Goal: Transaction & Acquisition: Purchase product/service

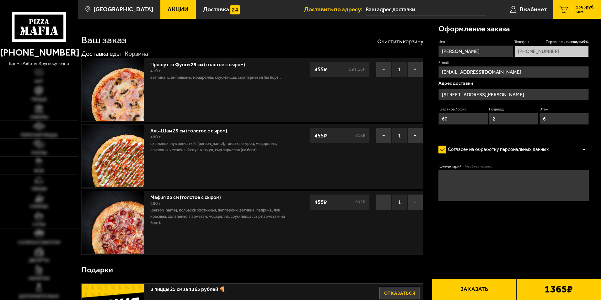
type input "[STREET_ADDRESS][PERSON_NAME]"
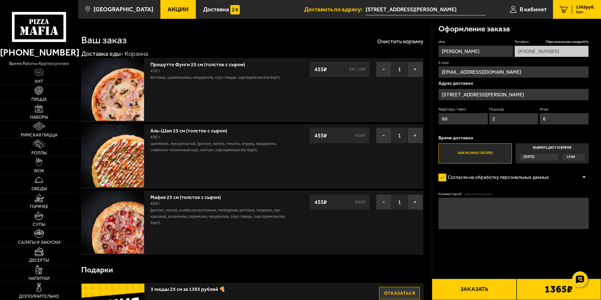
click at [574, 158] on span "15:00" at bounding box center [570, 156] width 8 height 7
click at [0, 0] on input "Выбрать дату и время [DATE] 15:00" at bounding box center [0, 0] width 0 height 0
click at [569, 157] on span "15:00" at bounding box center [570, 156] width 8 height 7
click at [574, 188] on span "15:45" at bounding box center [571, 187] width 8 height 7
drag, startPoint x: 544, startPoint y: 293, endPoint x: 523, endPoint y: 291, distance: 21.1
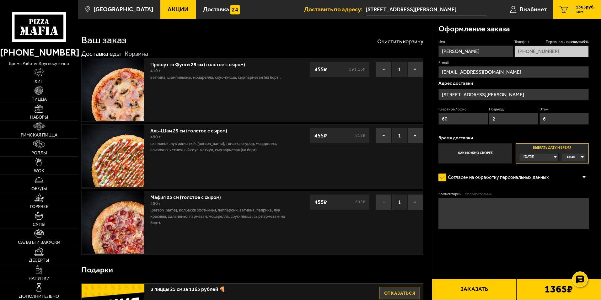
click at [544, 293] on b "1365 ₽" at bounding box center [558, 289] width 28 height 10
click at [504, 289] on button "Заказать" at bounding box center [474, 289] width 84 height 21
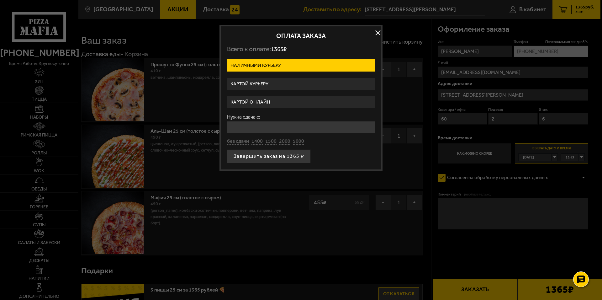
click at [307, 128] on input "Нужна сдача с:" at bounding box center [301, 127] width 148 height 12
click at [306, 128] on input "Нужна сдача с:" at bounding box center [301, 127] width 148 height 12
click at [272, 103] on label "Картой онлайн" at bounding box center [301, 102] width 148 height 12
click at [0, 0] on input "Картой онлайн" at bounding box center [0, 0] width 0 height 0
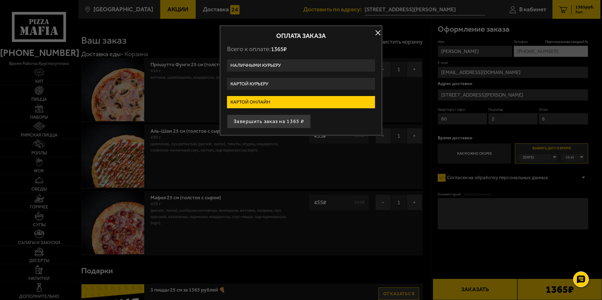
click at [282, 121] on button "Завершить заказ на 1365 ₽" at bounding box center [269, 122] width 84 height 14
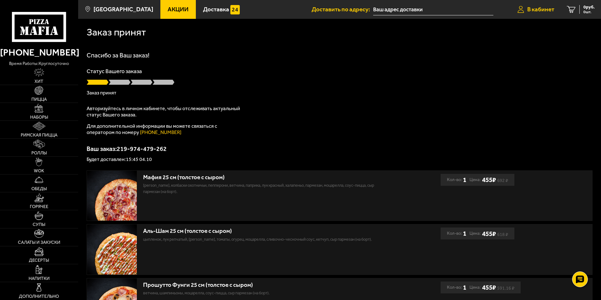
click at [538, 9] on span "В кабинет" at bounding box center [540, 9] width 27 height 6
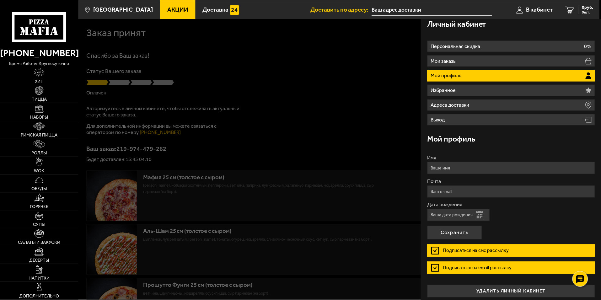
scroll to position [9, 0]
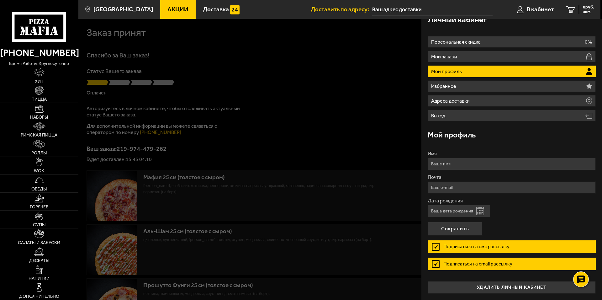
click at [324, 144] on div at bounding box center [379, 169] width 602 height 300
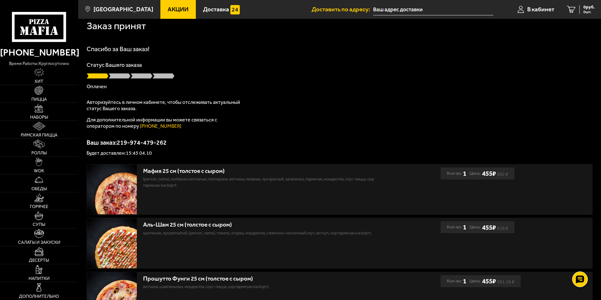
scroll to position [0, 0]
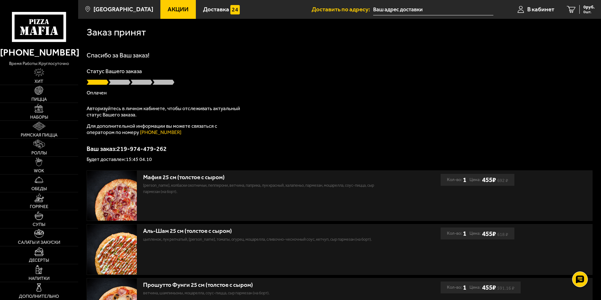
click at [121, 78] on div "Статус Вашего заказа Оплачен" at bounding box center [340, 81] width 506 height 27
click at [123, 53] on div "Спасибо за Ваш заказ! Статус Вашего заказа Оплачен Авторизуйтесь в личном кабин…" at bounding box center [340, 107] width 506 height 110
click at [122, 26] on div "Заказ принят" at bounding box center [340, 31] width 506 height 25
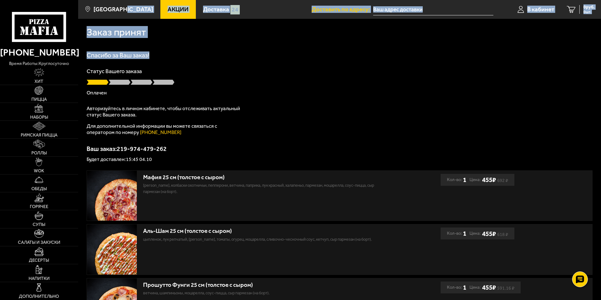
drag, startPoint x: 122, startPoint y: 15, endPoint x: 195, endPoint y: 41, distance: 77.9
click at [319, 62] on main "Санкт-Петербург Все Акции Доставка Личный кабинет Акции Доставка Доставить по а…" at bounding box center [339, 196] width 523 height 393
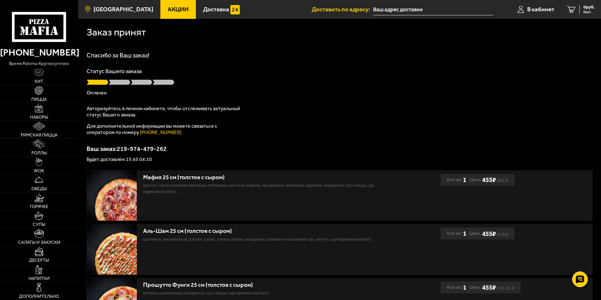
click at [118, 9] on span "[GEOGRAPHIC_DATA]" at bounding box center [123, 9] width 60 height 6
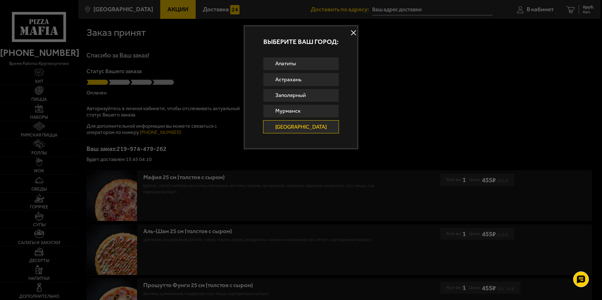
click at [349, 33] on button at bounding box center [353, 32] width 9 height 9
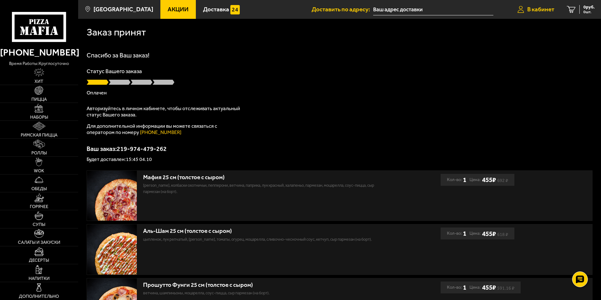
click at [534, 12] on span "В кабинет" at bounding box center [540, 9] width 27 height 6
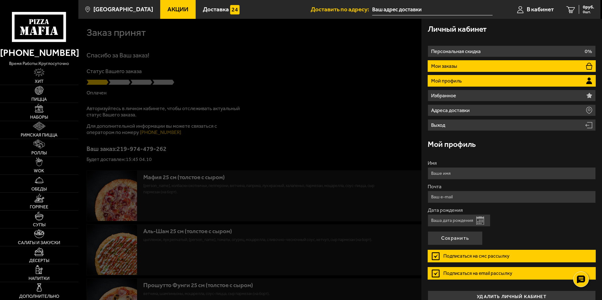
click at [450, 64] on p "Мои заказы" at bounding box center [445, 66] width 28 height 5
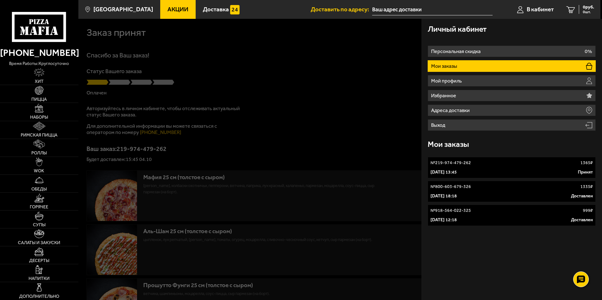
click at [456, 170] on p "4 октября 2025 г. 13:45" at bounding box center [444, 172] width 26 height 6
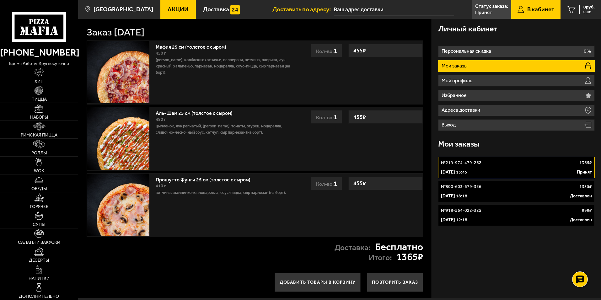
click at [494, 169] on div "4 октября 2025 г. 13:45 Принят" at bounding box center [516, 172] width 151 height 6
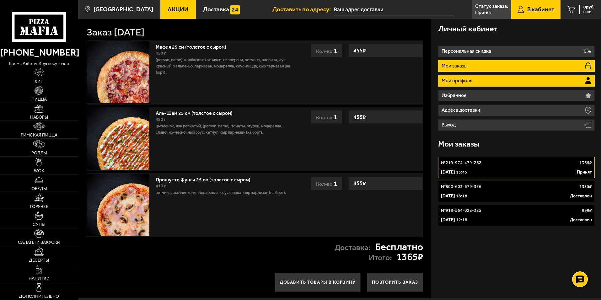
click at [466, 83] on p "Мой профиль" at bounding box center [457, 80] width 32 height 5
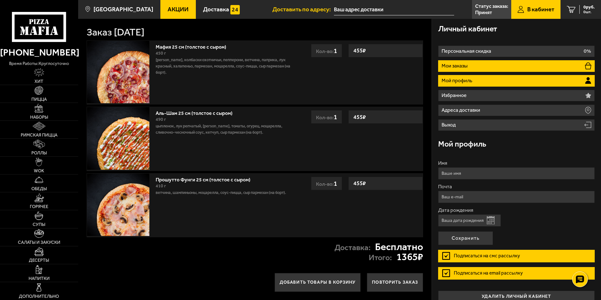
click at [476, 67] on li "Мои заказы" at bounding box center [516, 66] width 157 height 12
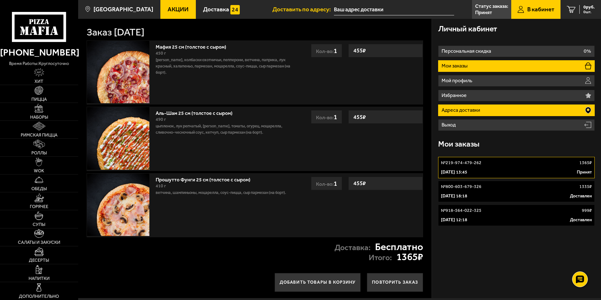
click at [468, 110] on p "Адреса доставки" at bounding box center [461, 110] width 40 height 5
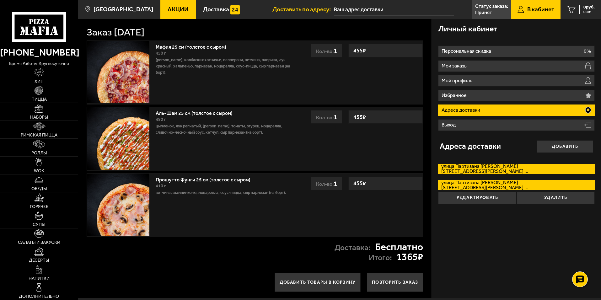
click at [509, 170] on span "улица Партизана Германа, дом 33 кв. 60" at bounding box center [485, 171] width 88 height 5
click at [0, 0] on input "улица Партизана Германа улица Партизана Германа, дом 33 кв. 60" at bounding box center [0, 0] width 0 height 0
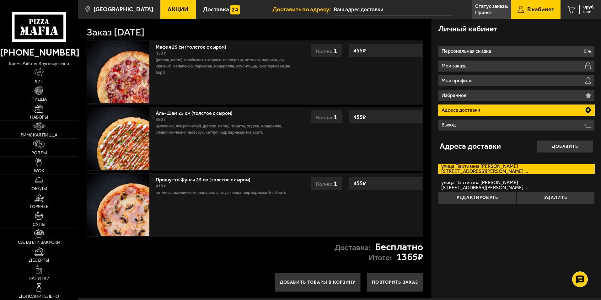
type input "[STREET_ADDRESS][PERSON_NAME]"
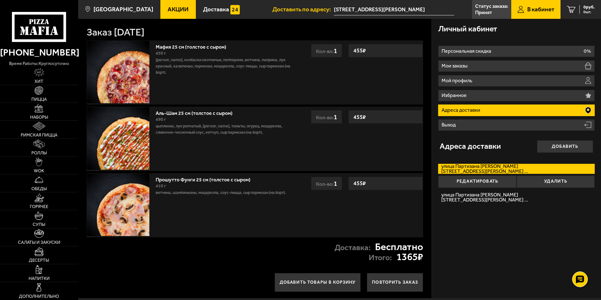
click at [509, 170] on span "улица Партизана Германа, дом 33 кв. 60" at bounding box center [485, 171] width 88 height 5
click at [0, 0] on input "улица Партизана Германа улица Партизана Германа, дом 33 кв. 60" at bounding box center [0, 0] width 0 height 0
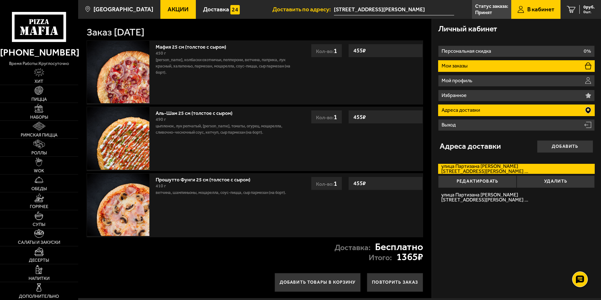
click at [517, 71] on li "Мои заказы" at bounding box center [516, 66] width 157 height 12
